Goal: Information Seeking & Learning: Understand process/instructions

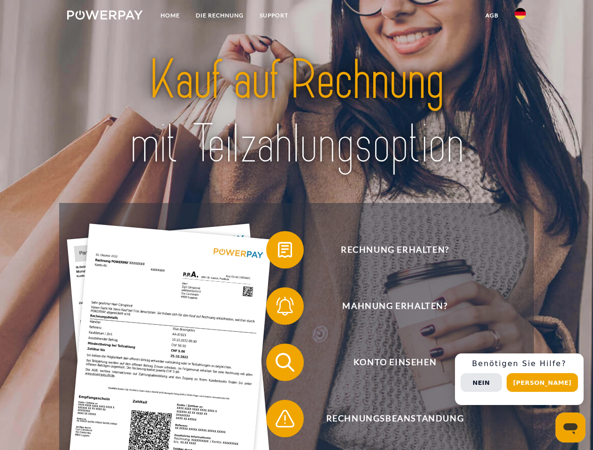
click at [105, 16] on img at bounding box center [105, 14] width 76 height 9
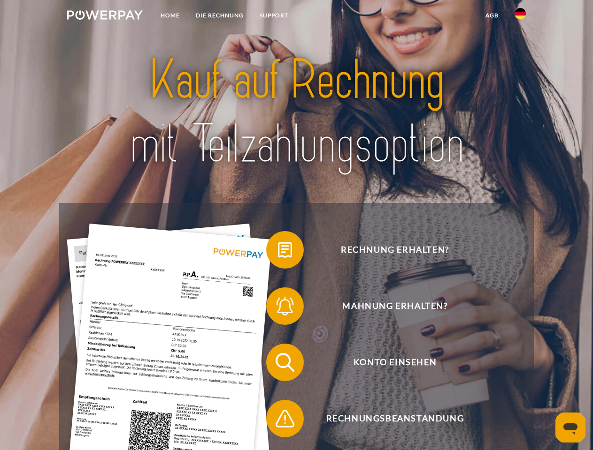
click at [520, 16] on img at bounding box center [519, 13] width 11 height 11
click at [491, 15] on link "agb" at bounding box center [491, 15] width 29 height 17
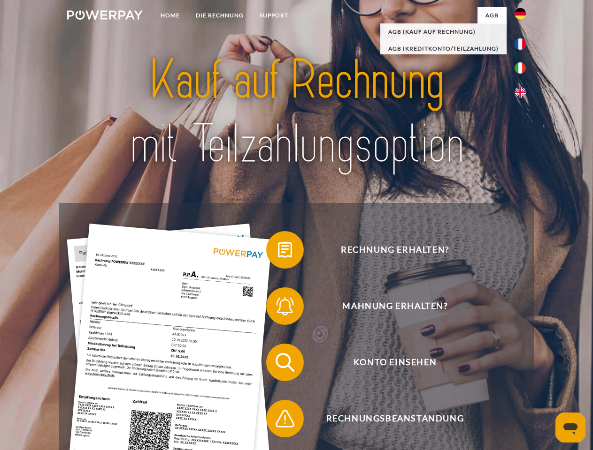
click at [278, 252] on span at bounding box center [270, 250] width 47 height 47
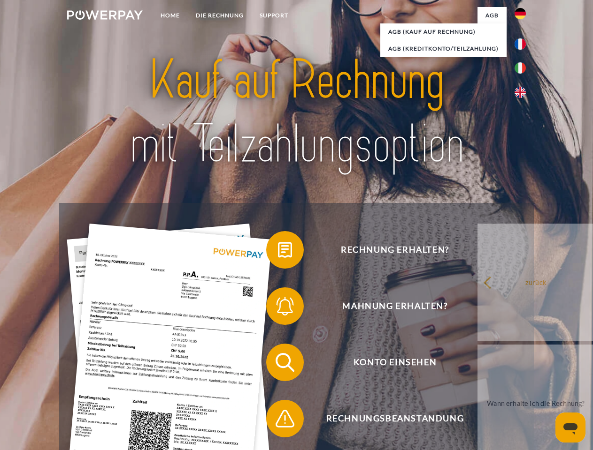
click at [278, 308] on span at bounding box center [270, 306] width 47 height 47
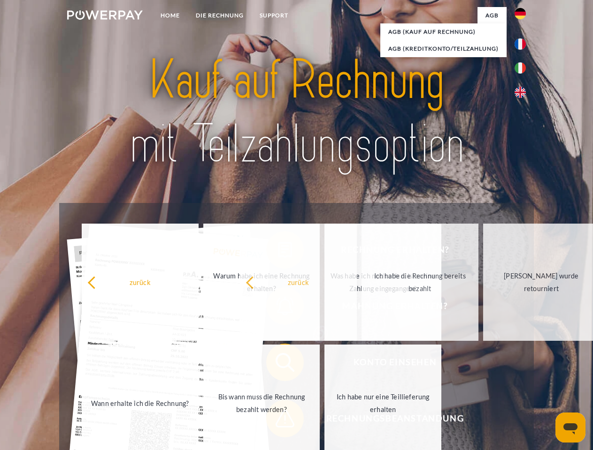
click at [278, 421] on span at bounding box center [270, 418] width 47 height 47
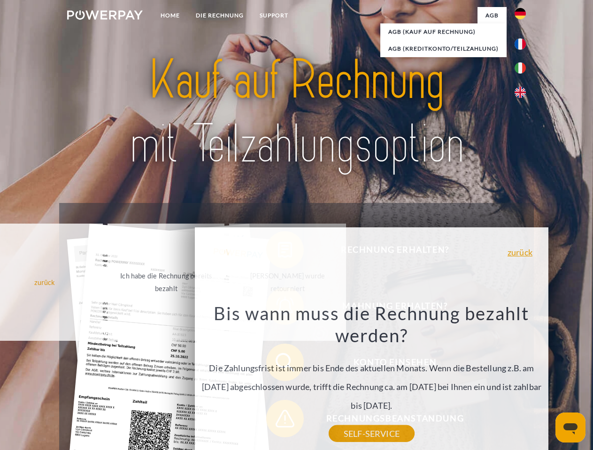
click at [522, 380] on div "Rechnung erhalten? Mahnung erhalten? Konto einsehen" at bounding box center [296, 390] width 474 height 375
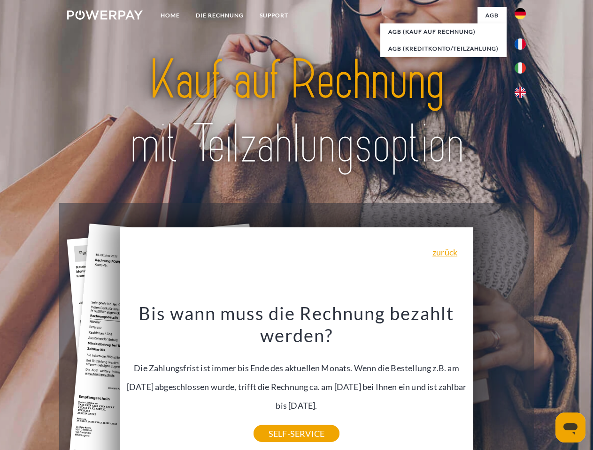
click at [499, 381] on span "Konto einsehen" at bounding box center [395, 363] width 230 height 38
click at [545, 383] on header "Home DIE RECHNUNG SUPPORT" at bounding box center [296, 324] width 593 height 648
